Goal: Transaction & Acquisition: Book appointment/travel/reservation

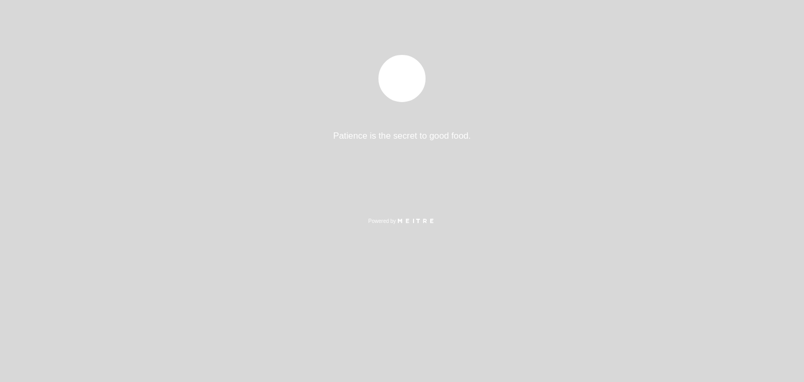
select select "pt"
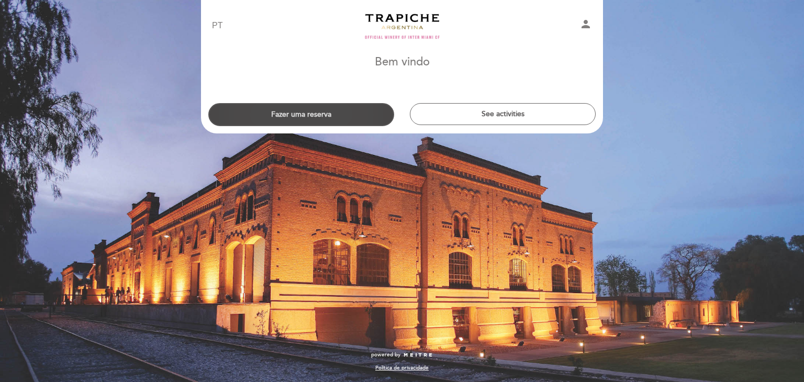
click at [333, 116] on button "Fazer uma reserva" at bounding box center [301, 114] width 186 height 23
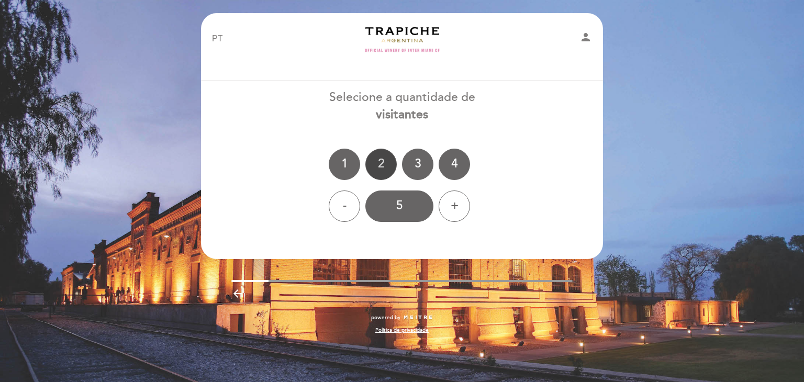
click at [385, 162] on div "2" at bounding box center [381, 164] width 31 height 31
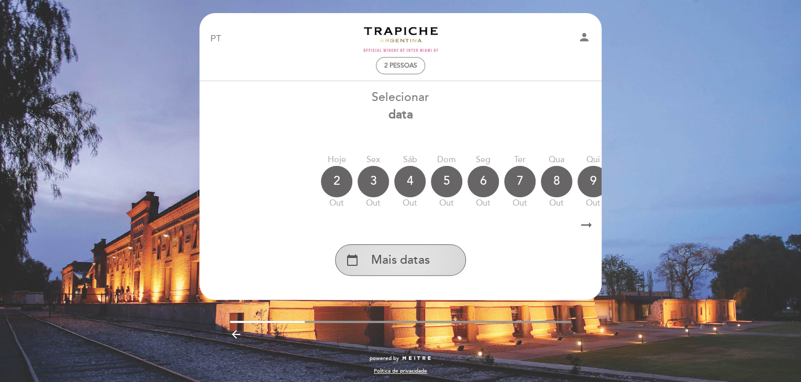
click at [402, 263] on span "Mais datas" at bounding box center [400, 260] width 59 height 17
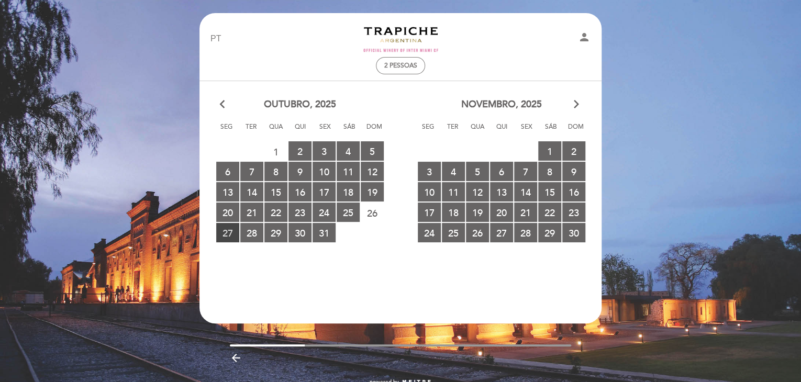
click at [230, 234] on span "27 RESERVAS DISPONÍVEIS" at bounding box center [227, 232] width 23 height 19
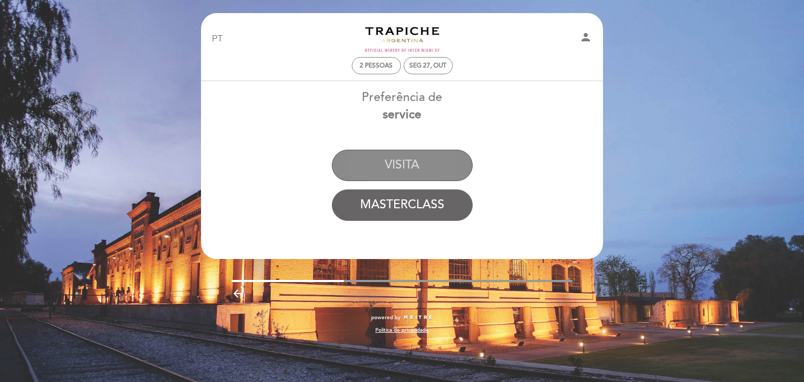
click at [400, 162] on button "VISITA" at bounding box center [402, 165] width 141 height 31
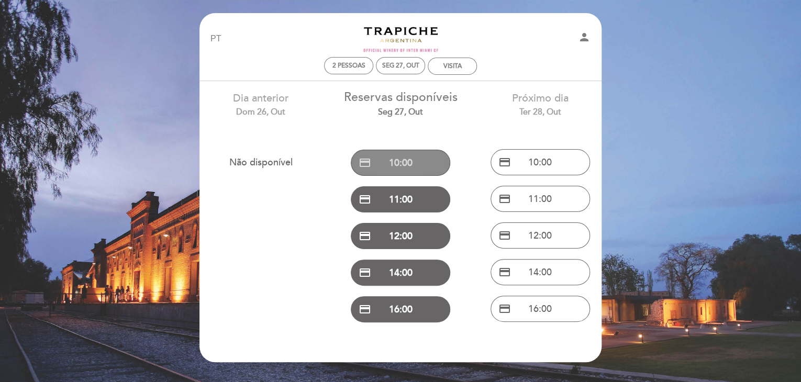
click at [401, 167] on button "credit_card 10:00" at bounding box center [400, 163] width 99 height 26
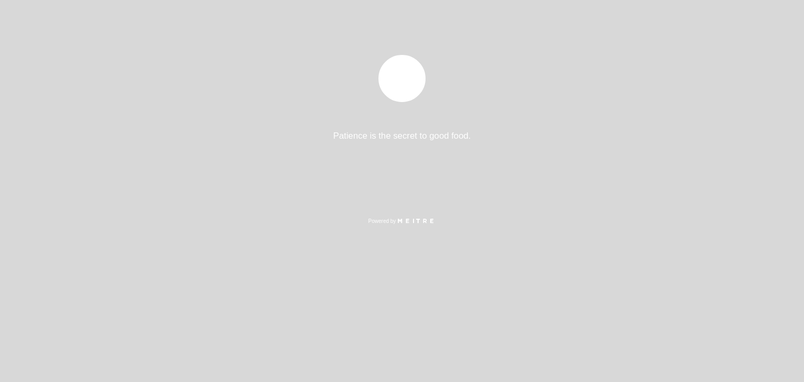
select select "pt"
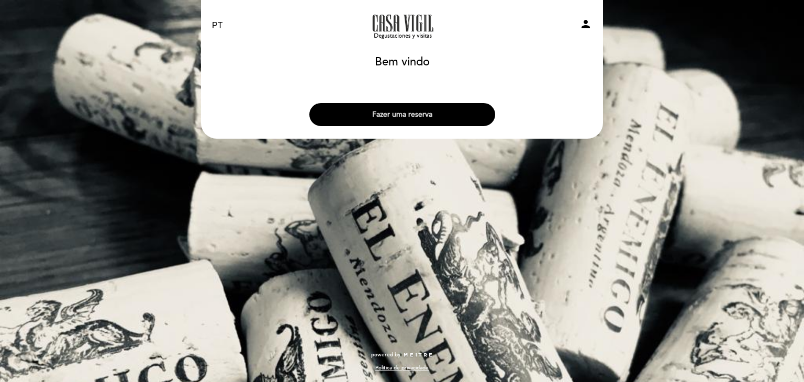
click at [395, 115] on button "Fazer uma reserva" at bounding box center [402, 114] width 186 height 23
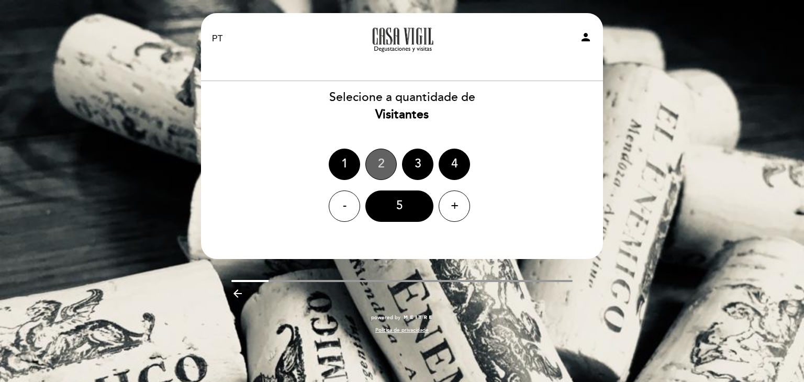
click at [382, 166] on div "2" at bounding box center [381, 164] width 31 height 31
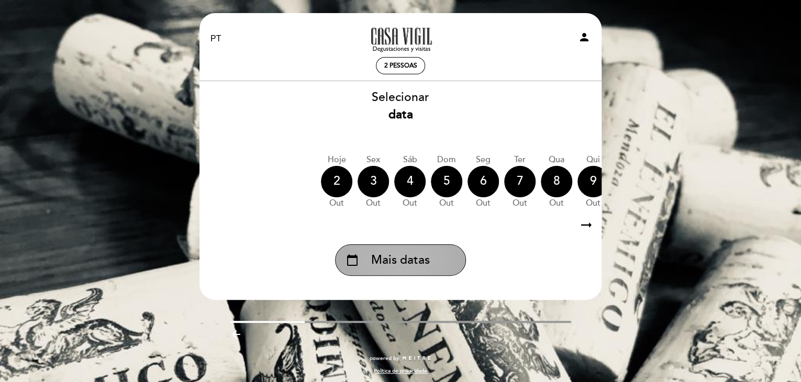
click at [407, 261] on span "Mais datas" at bounding box center [400, 260] width 59 height 17
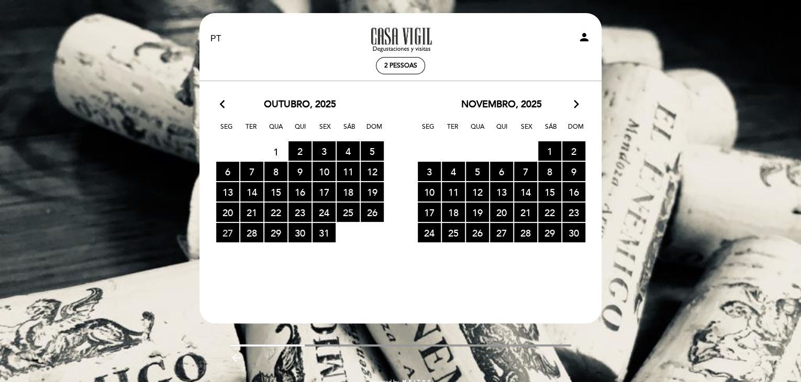
click at [228, 233] on span "27 RESERVAS DISPONÍVEIS" at bounding box center [227, 232] width 23 height 19
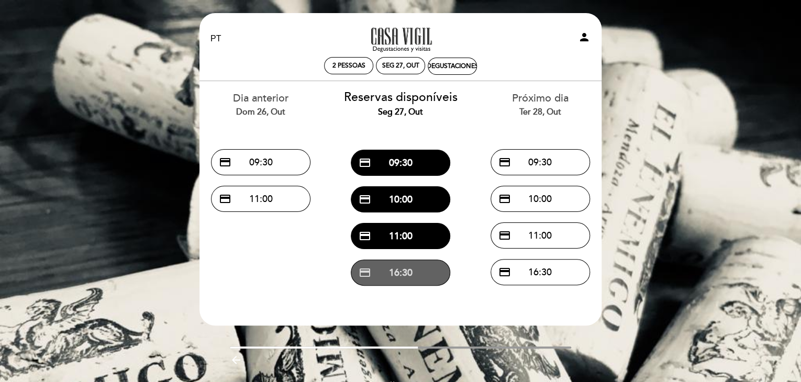
click at [396, 275] on button "credit_card 16:30" at bounding box center [400, 273] width 99 height 26
